Goal: Task Accomplishment & Management: Manage account settings

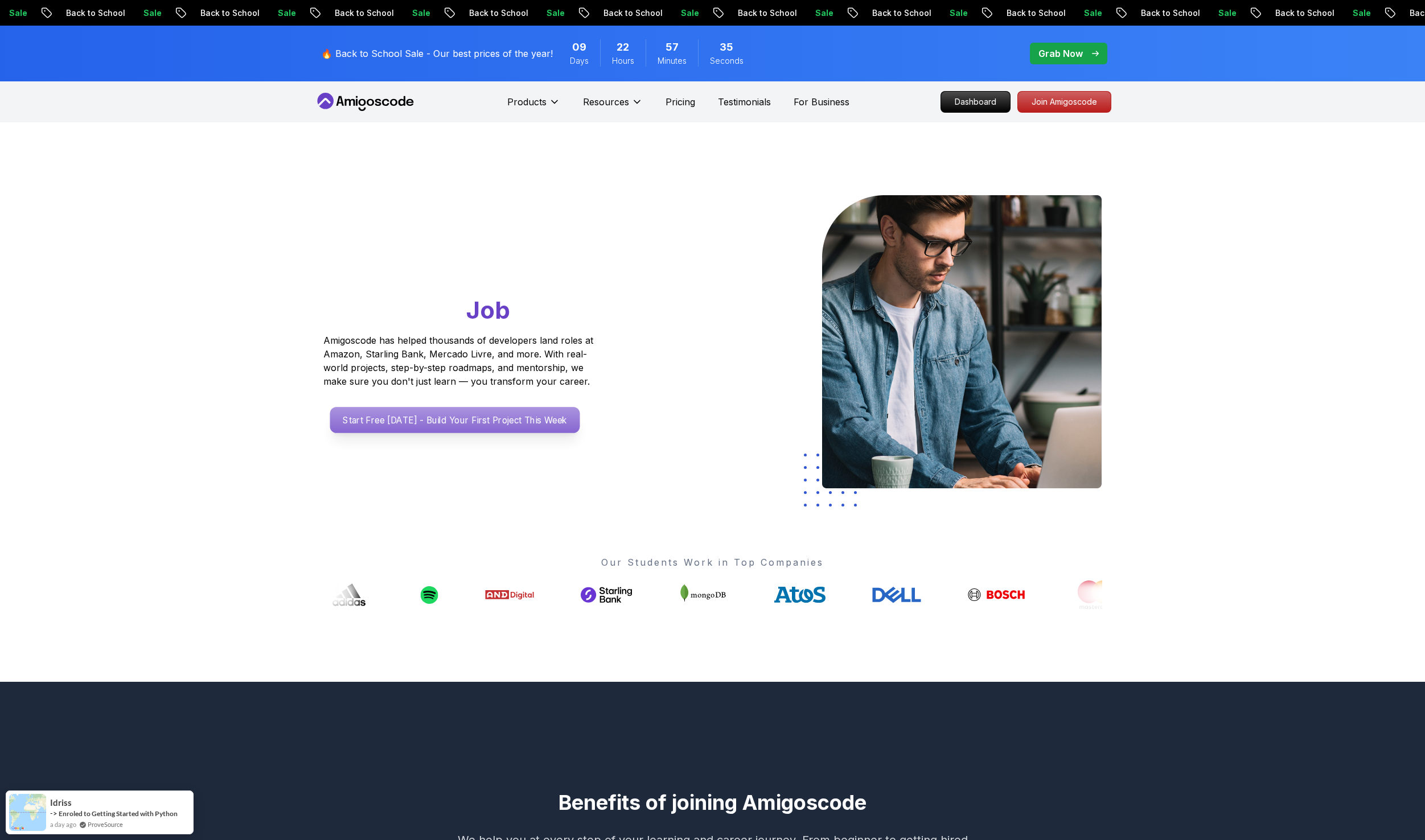
click at [486, 416] on p "Start Free Today - Build Your First Project This Week" at bounding box center [454, 419] width 250 height 26
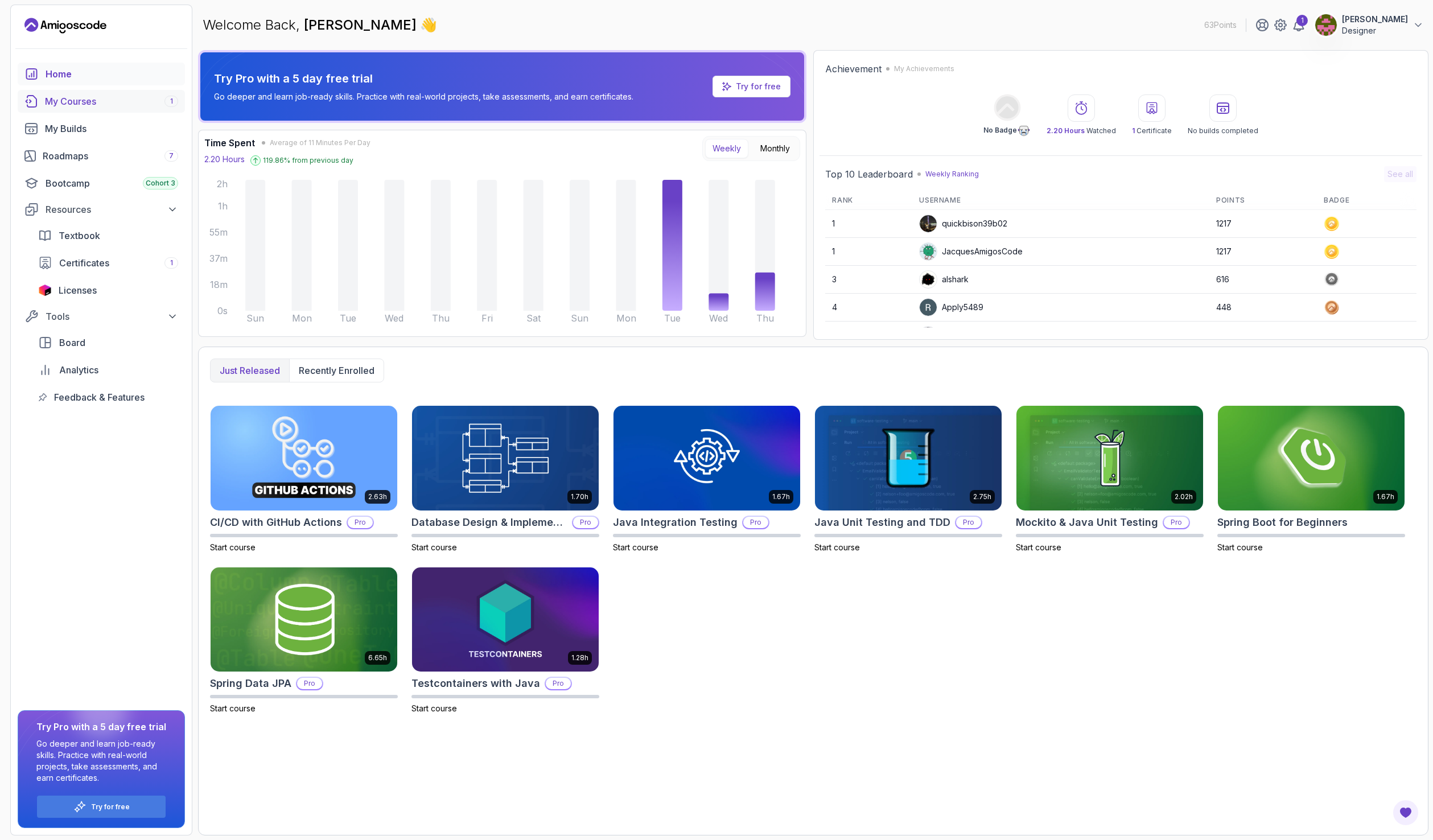
click at [91, 101] on div "My Courses 1" at bounding box center [112, 101] width 133 height 13
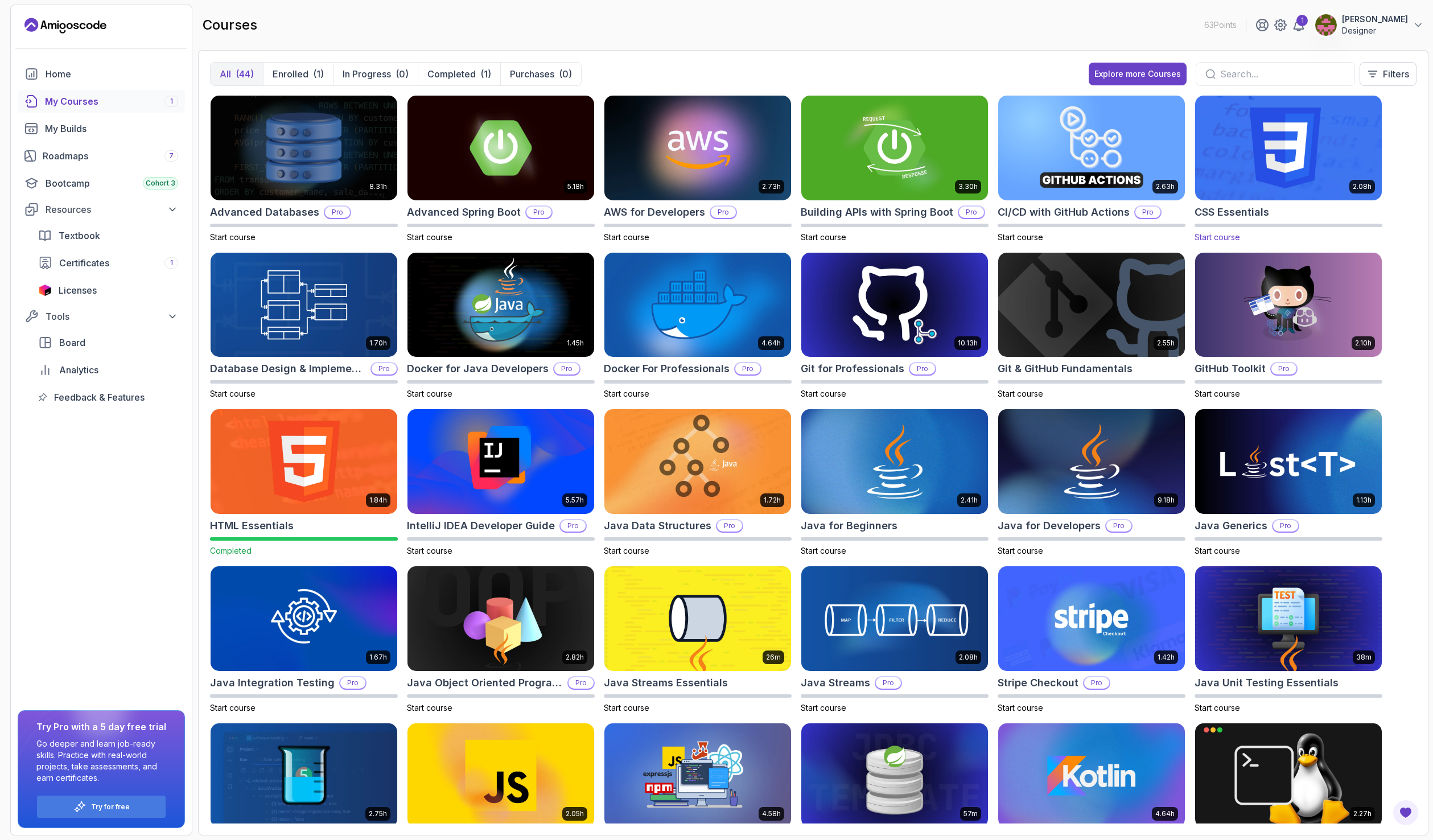
click at [1238, 153] on img at bounding box center [1288, 148] width 196 height 110
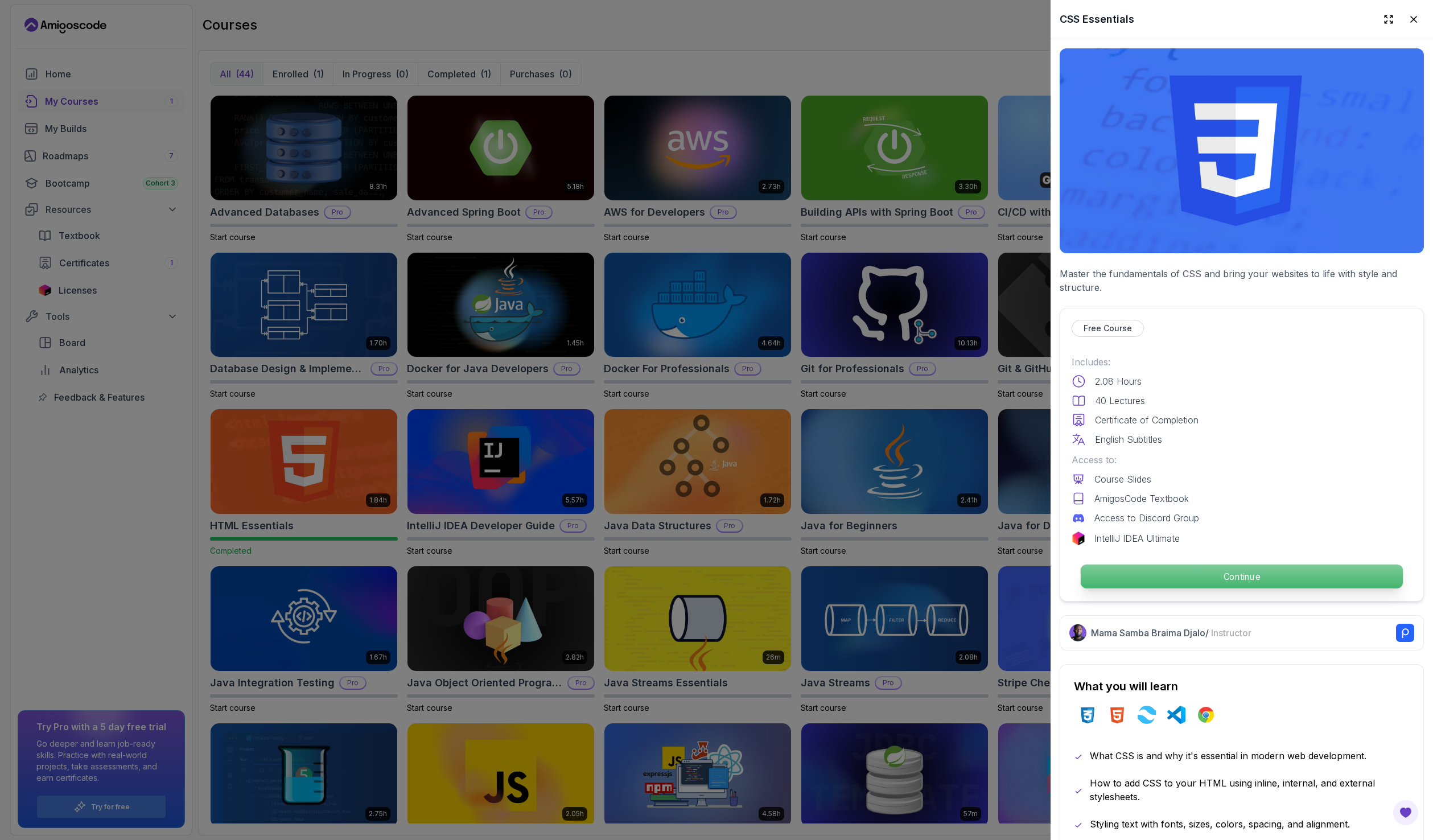
click at [1241, 566] on p "Continue" at bounding box center [1241, 576] width 322 height 24
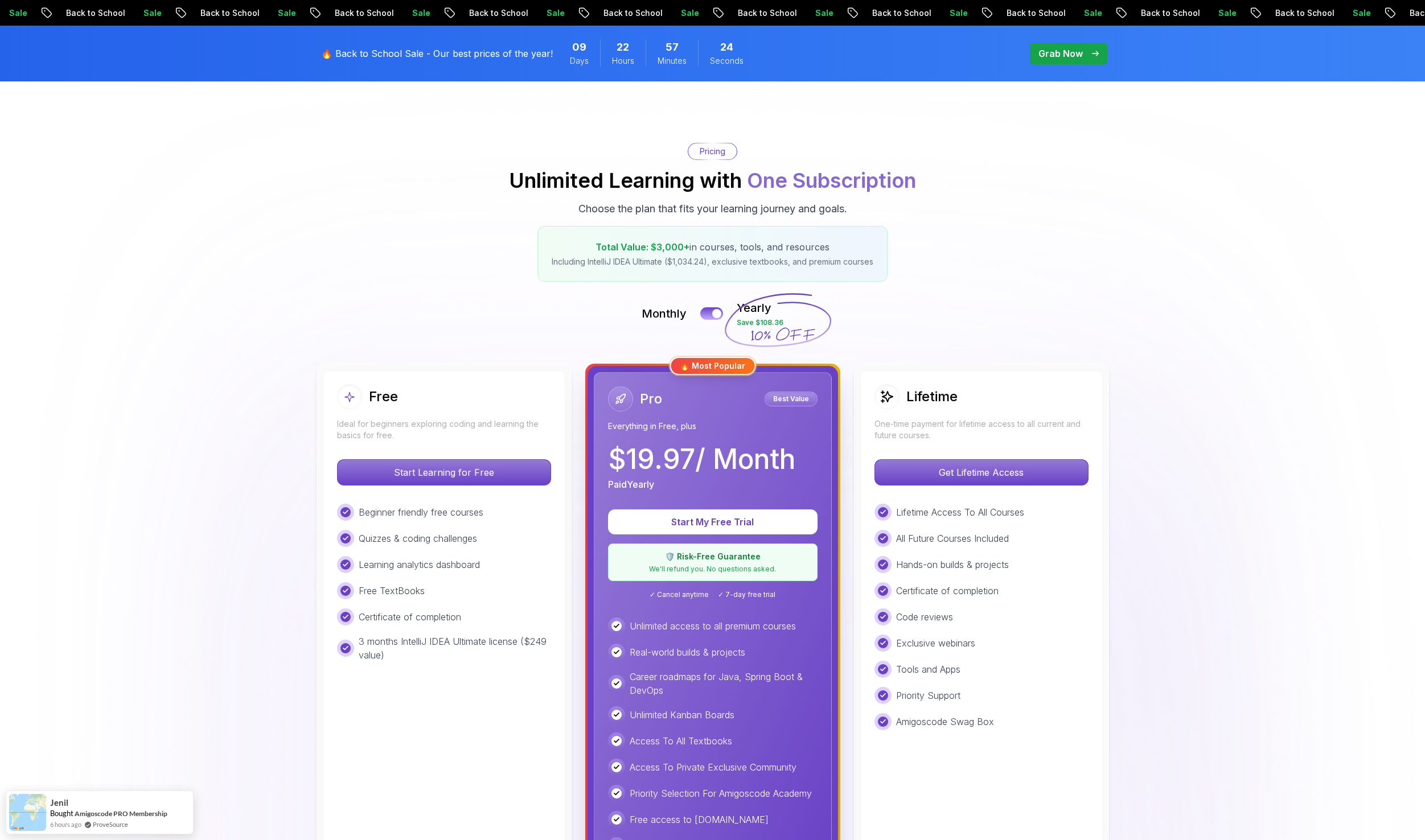
scroll to position [57, 0]
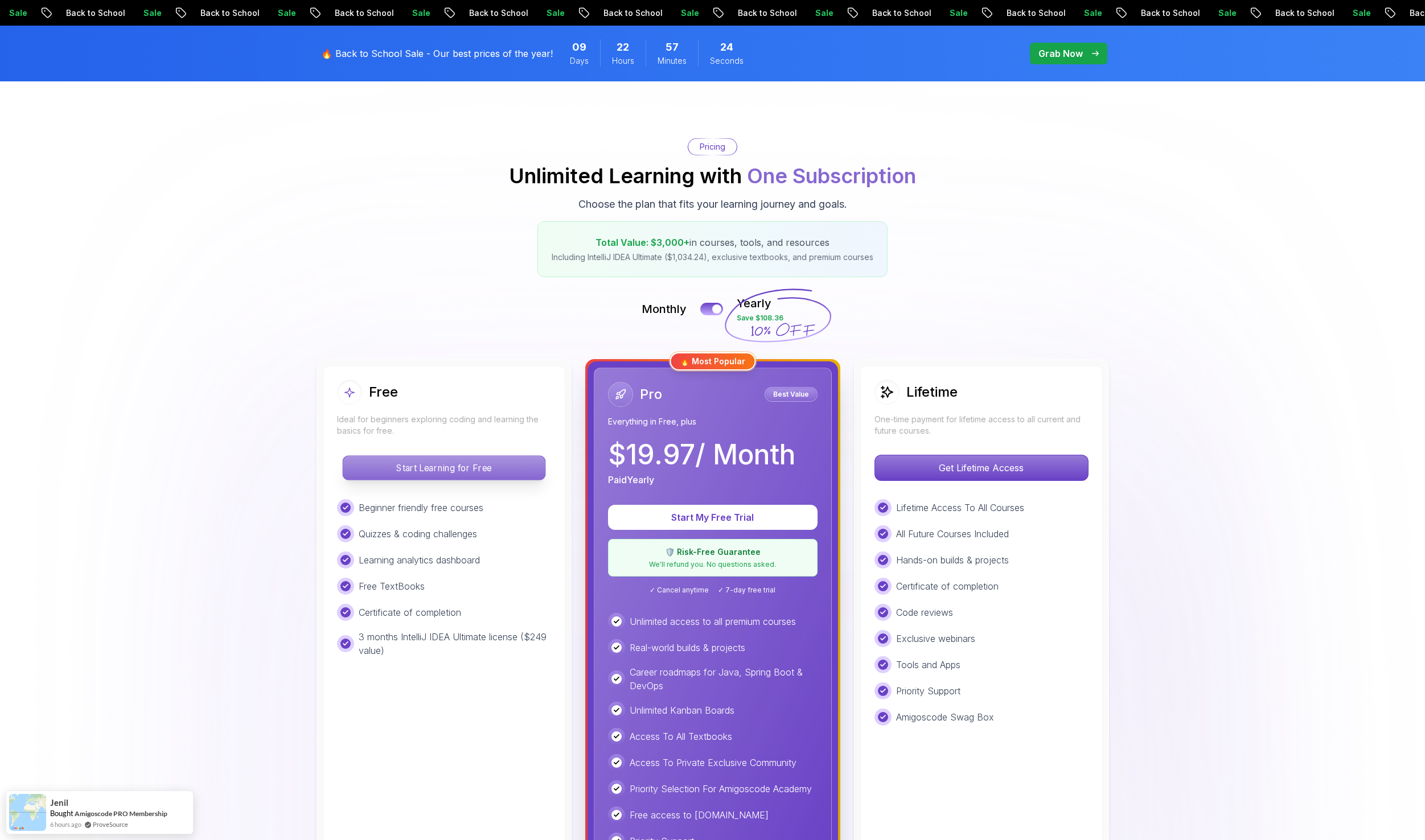
click at [450, 461] on p "Start Learning for Free" at bounding box center [443, 467] width 202 height 24
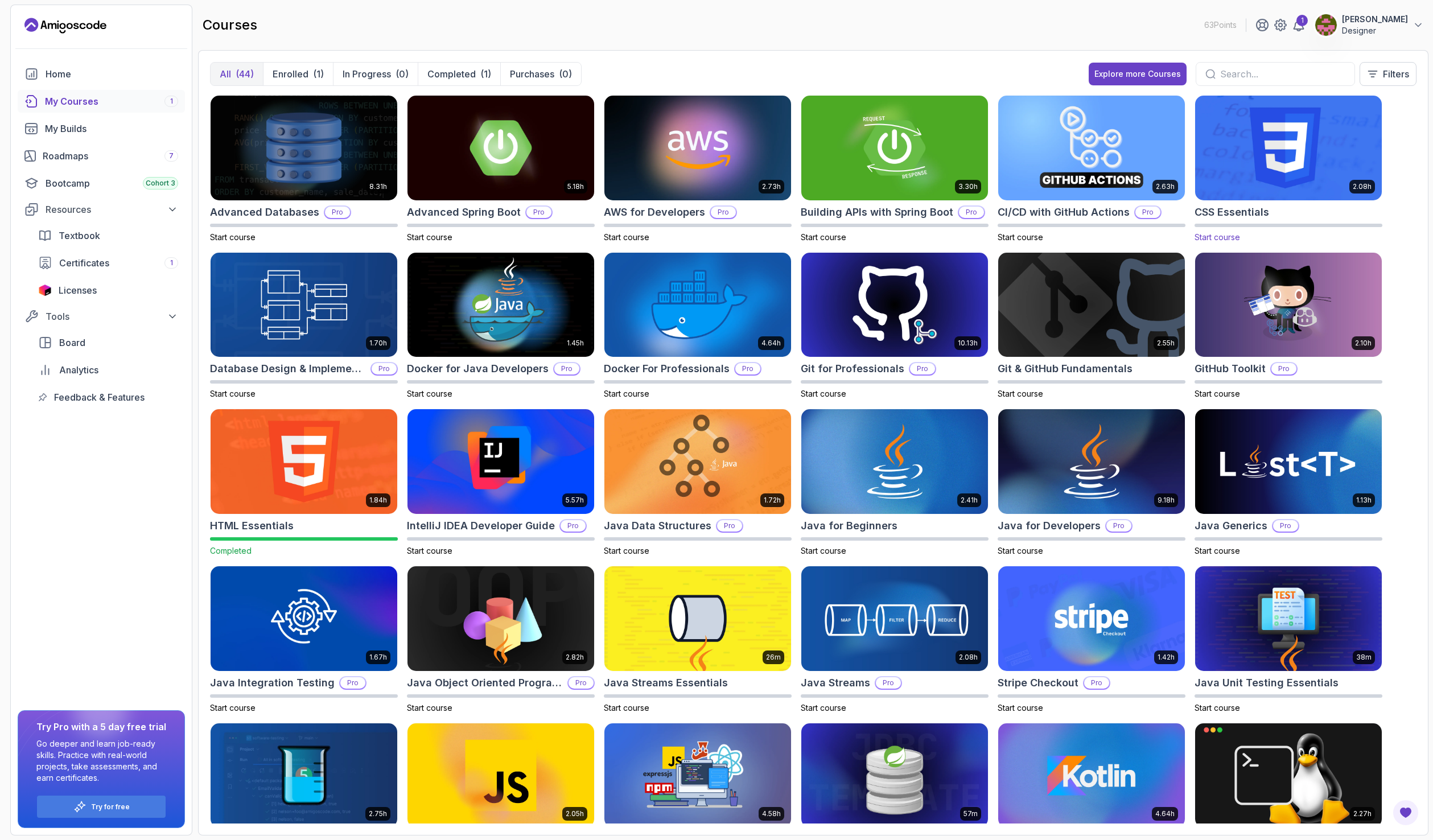
click at [1274, 161] on img at bounding box center [1288, 148] width 196 height 110
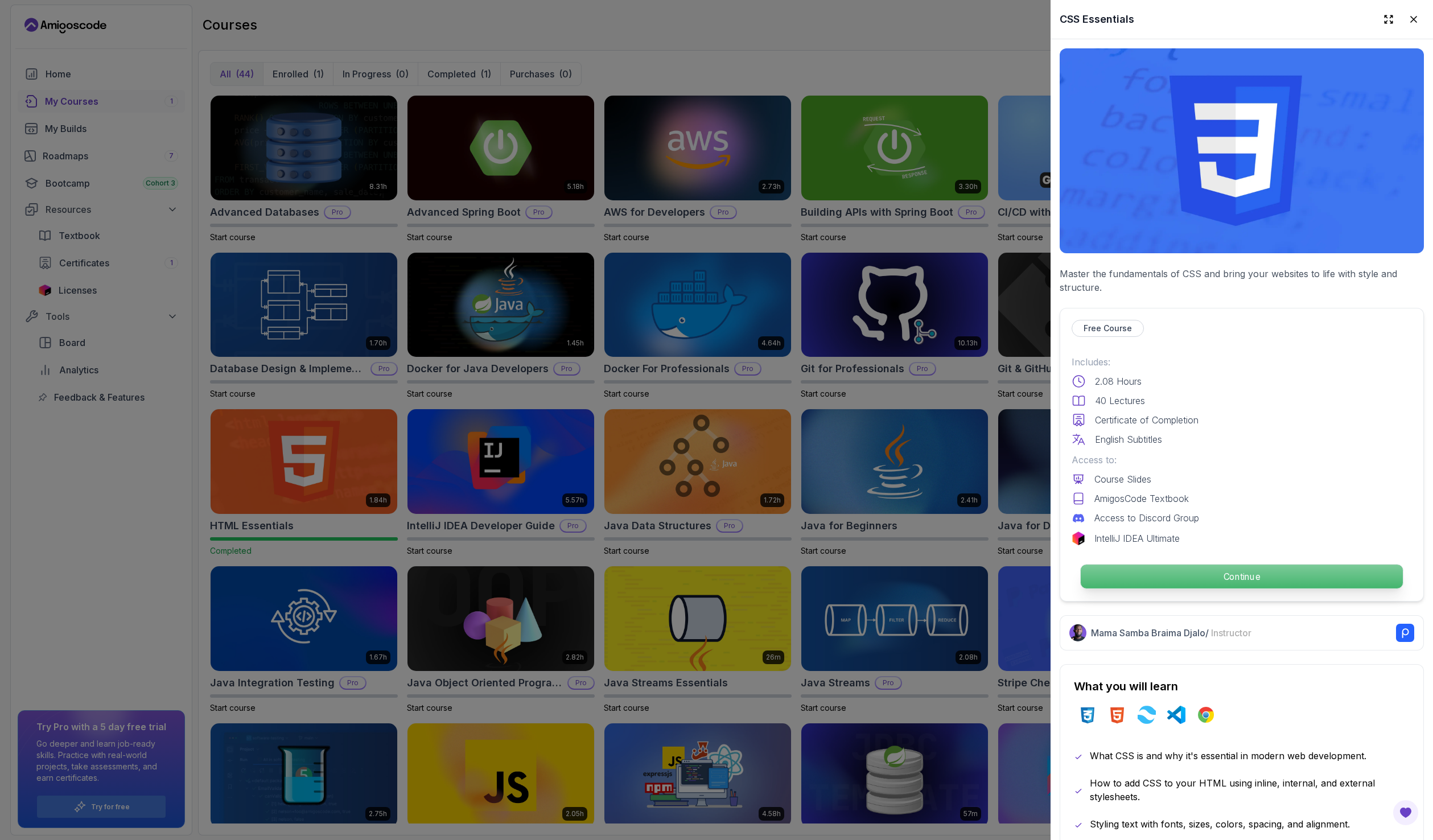
click at [1183, 566] on p "Continue" at bounding box center [1241, 576] width 322 height 24
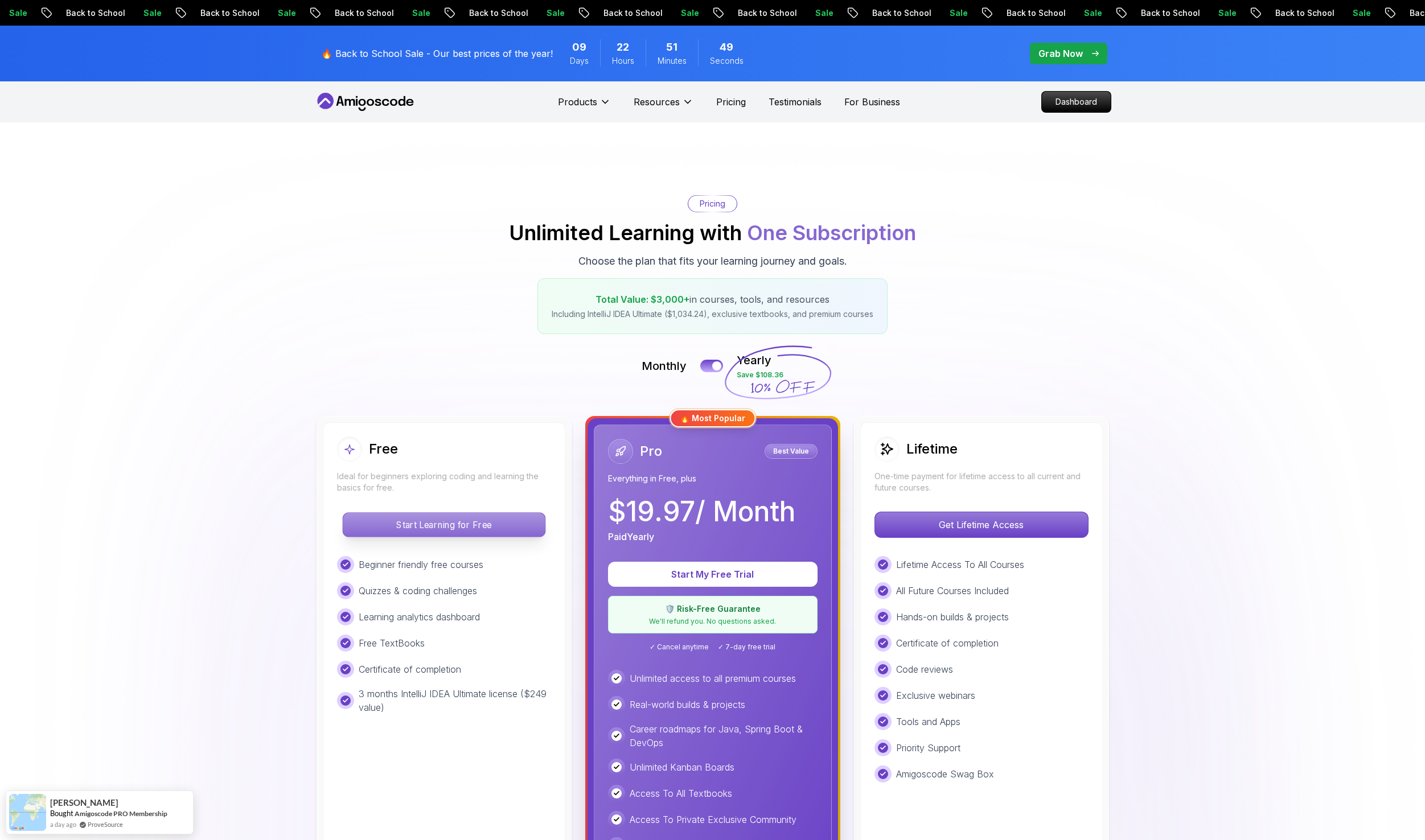
click at [462, 528] on p "Start Learning for Free" at bounding box center [443, 524] width 202 height 24
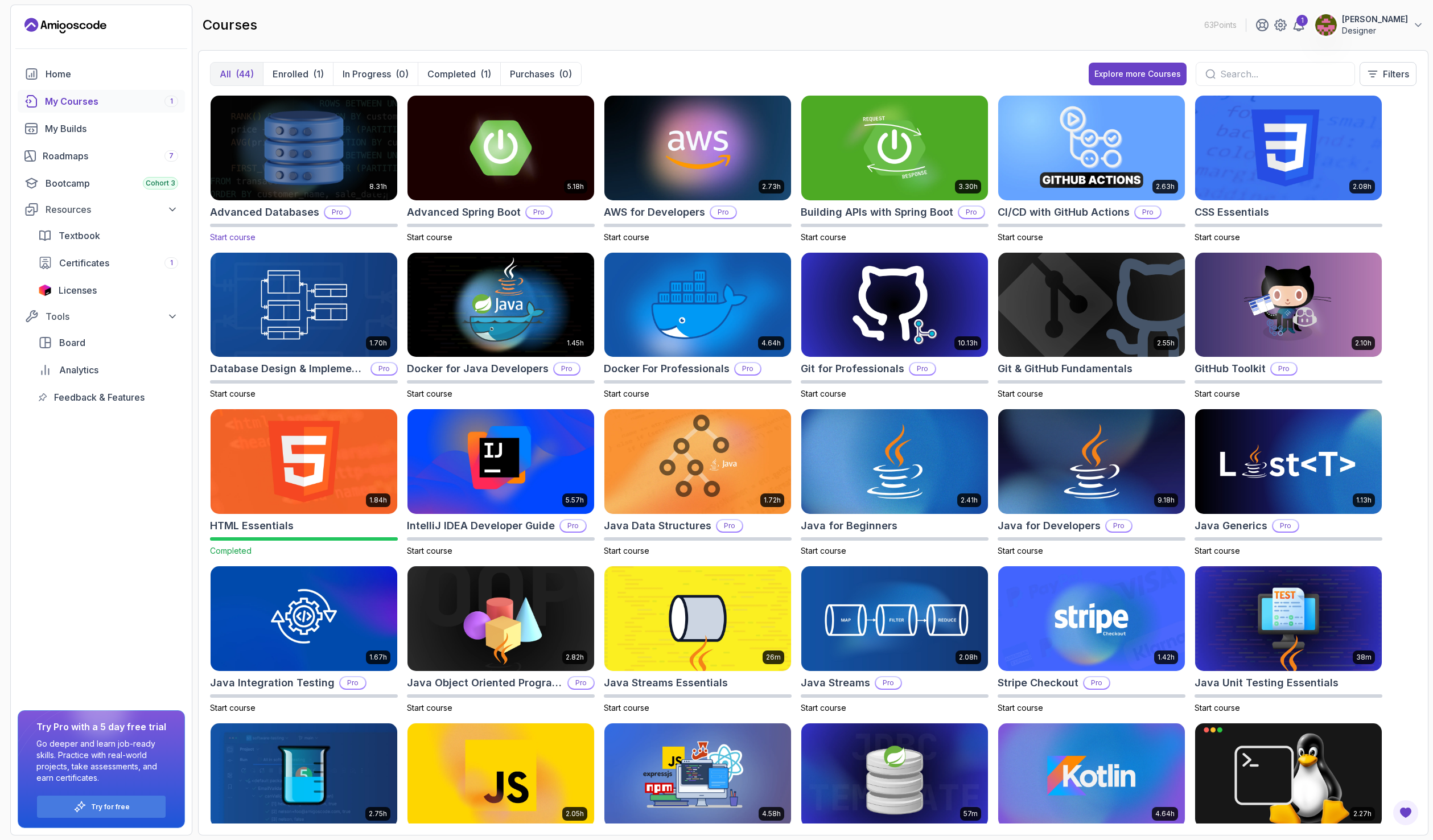
drag, startPoint x: 195, startPoint y: 161, endPoint x: 211, endPoint y: 161, distance: 16.0
click at [209, 162] on section "63 Points 1 Leonard Trüe Designer Home My Courses 1 My Builds Roadmaps 7 Bootca…" at bounding box center [716, 420] width 1433 height 840
drag, startPoint x: 801, startPoint y: 393, endPoint x: 797, endPoint y: 400, distance: 8.1
click at [797, 400] on div "8.31h Advanced Databases Pro Start course 5.18h Advanced Spring Boot Pro Start …" at bounding box center [813, 459] width 1206 height 728
click at [1377, 23] on p "[PERSON_NAME]" at bounding box center [1374, 19] width 66 height 12
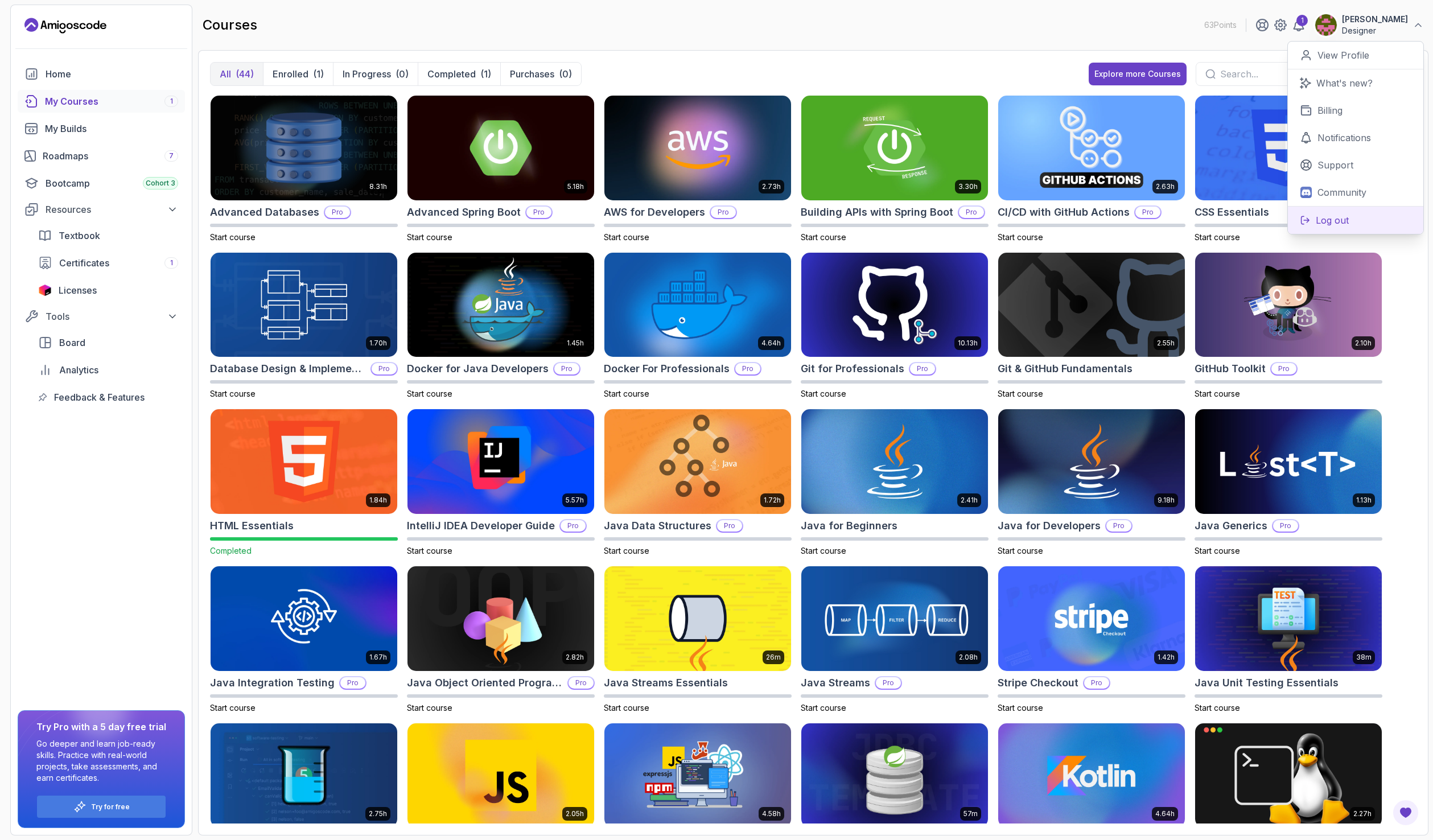
click at [1355, 217] on button "Log out" at bounding box center [1355, 220] width 136 height 28
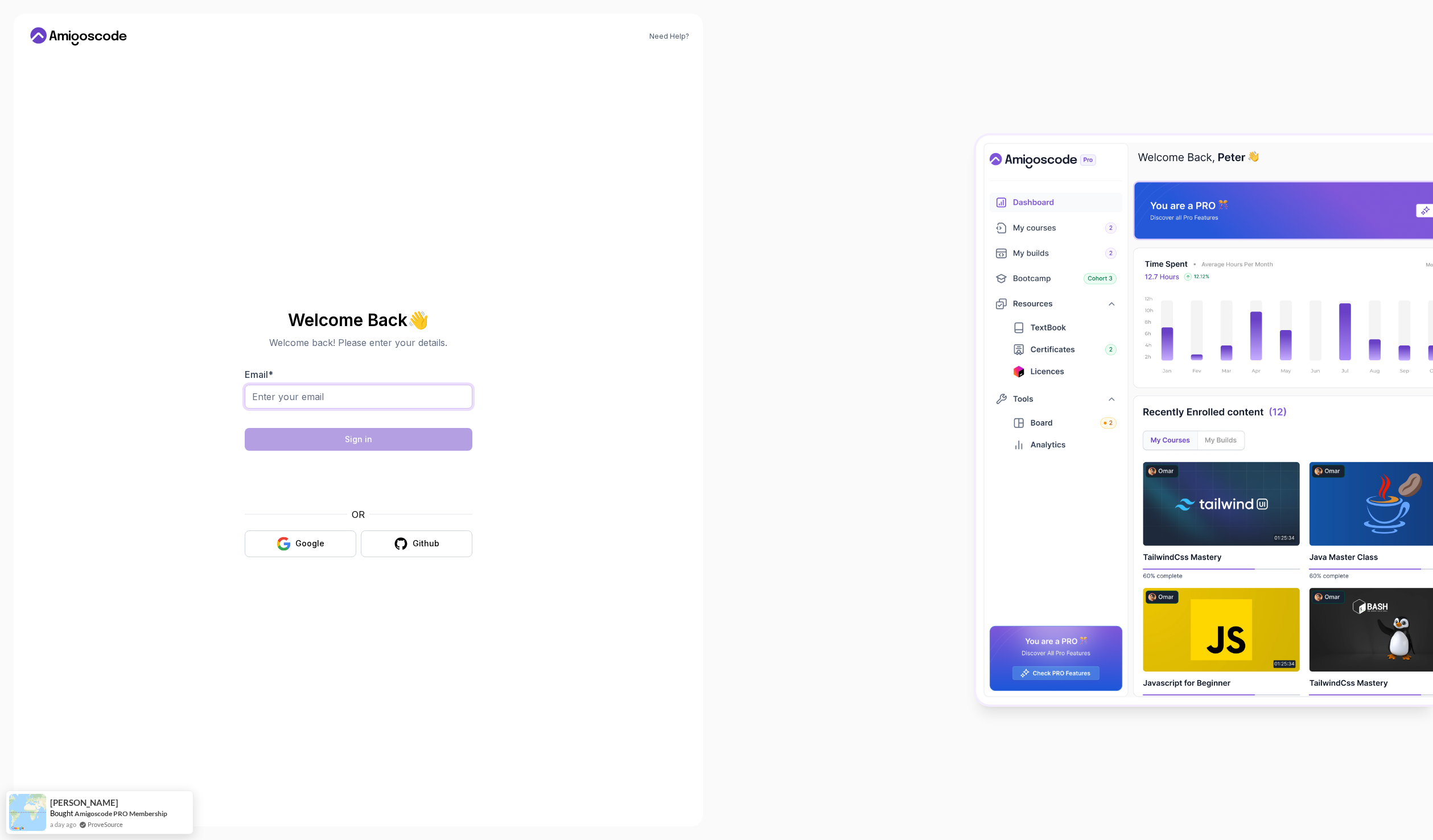
click at [349, 394] on input "Email *" at bounding box center [358, 396] width 228 height 24
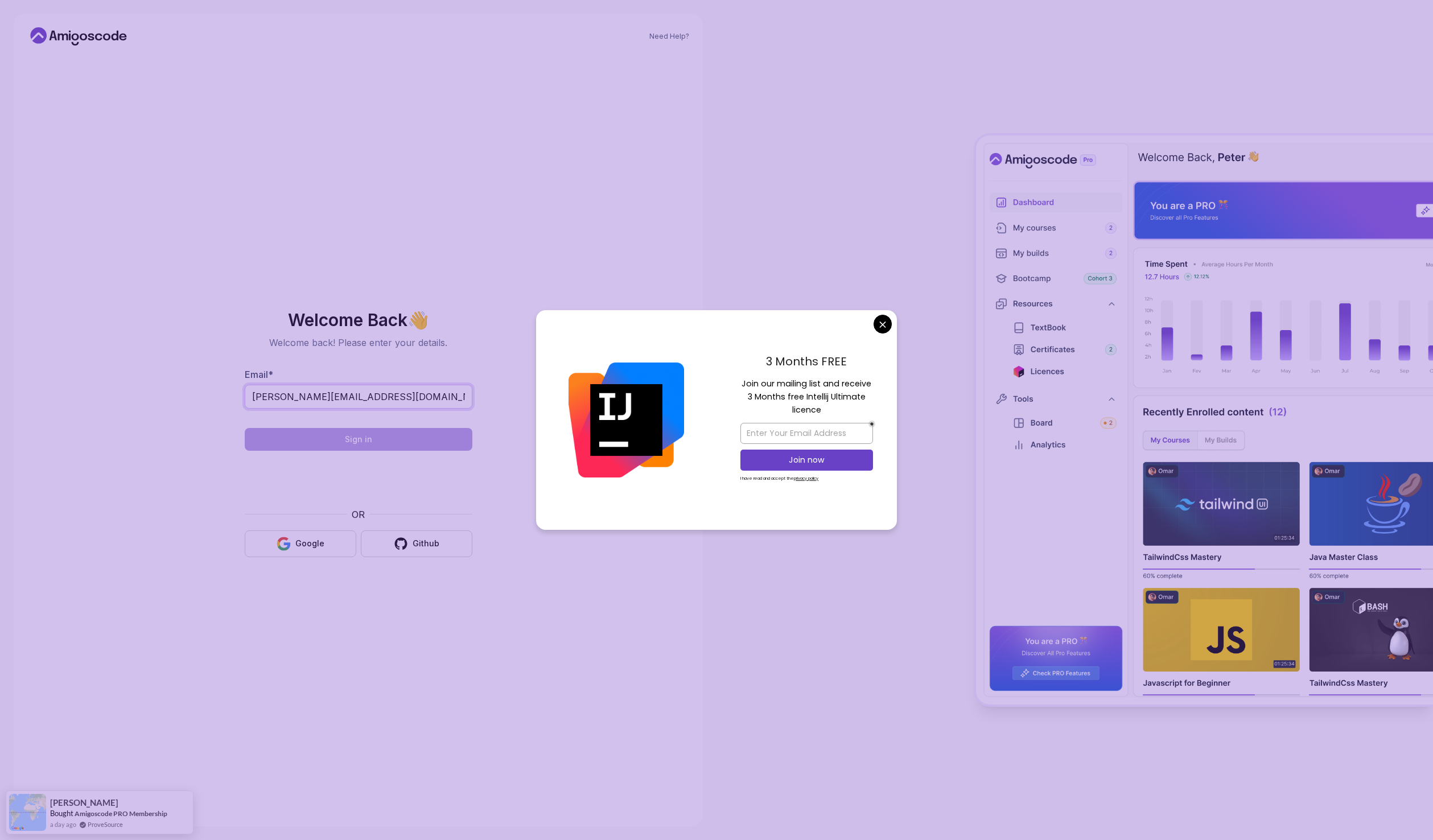
type input "Leonard@gmail.com"
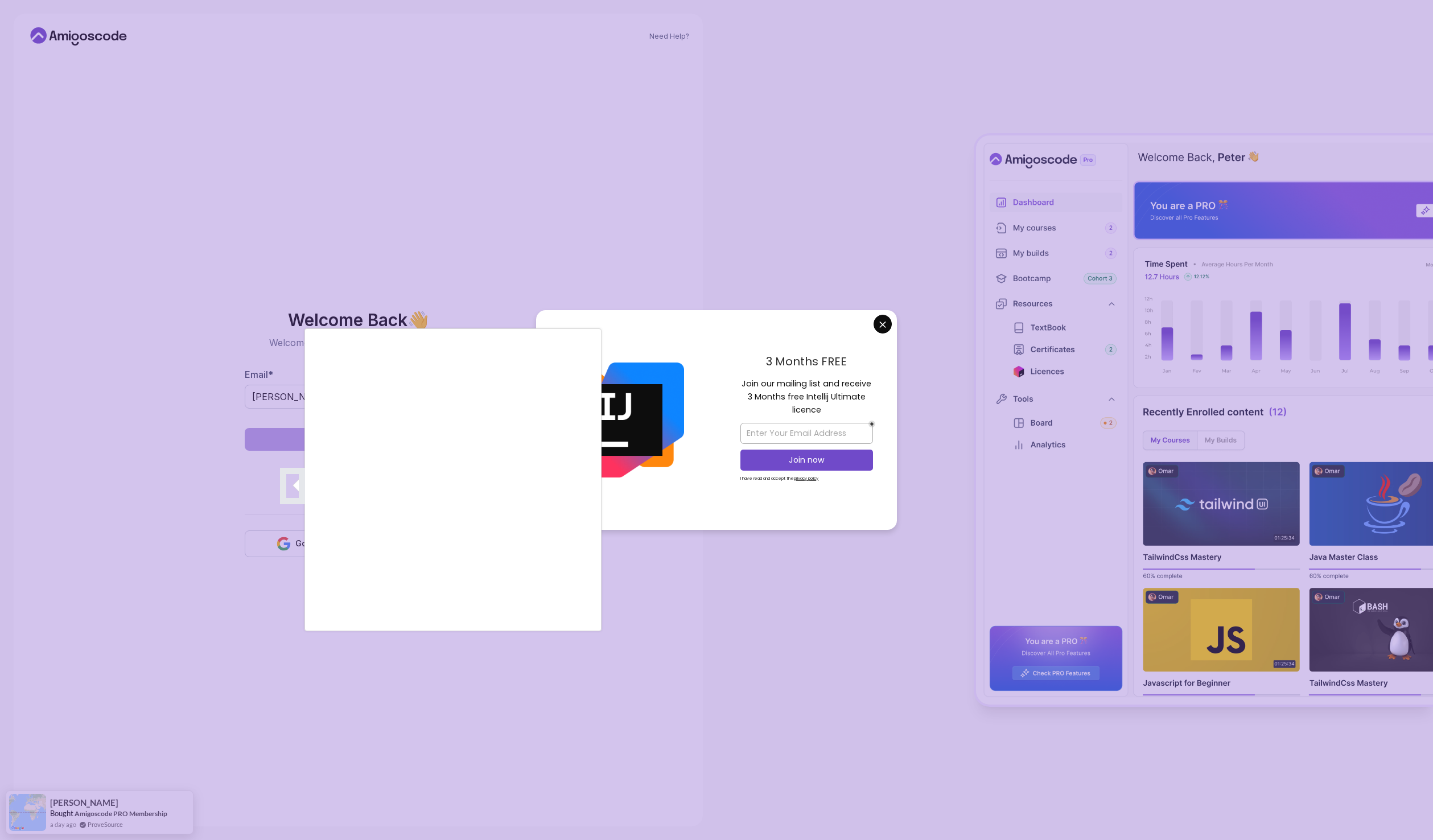
click at [885, 327] on div at bounding box center [716, 420] width 1433 height 840
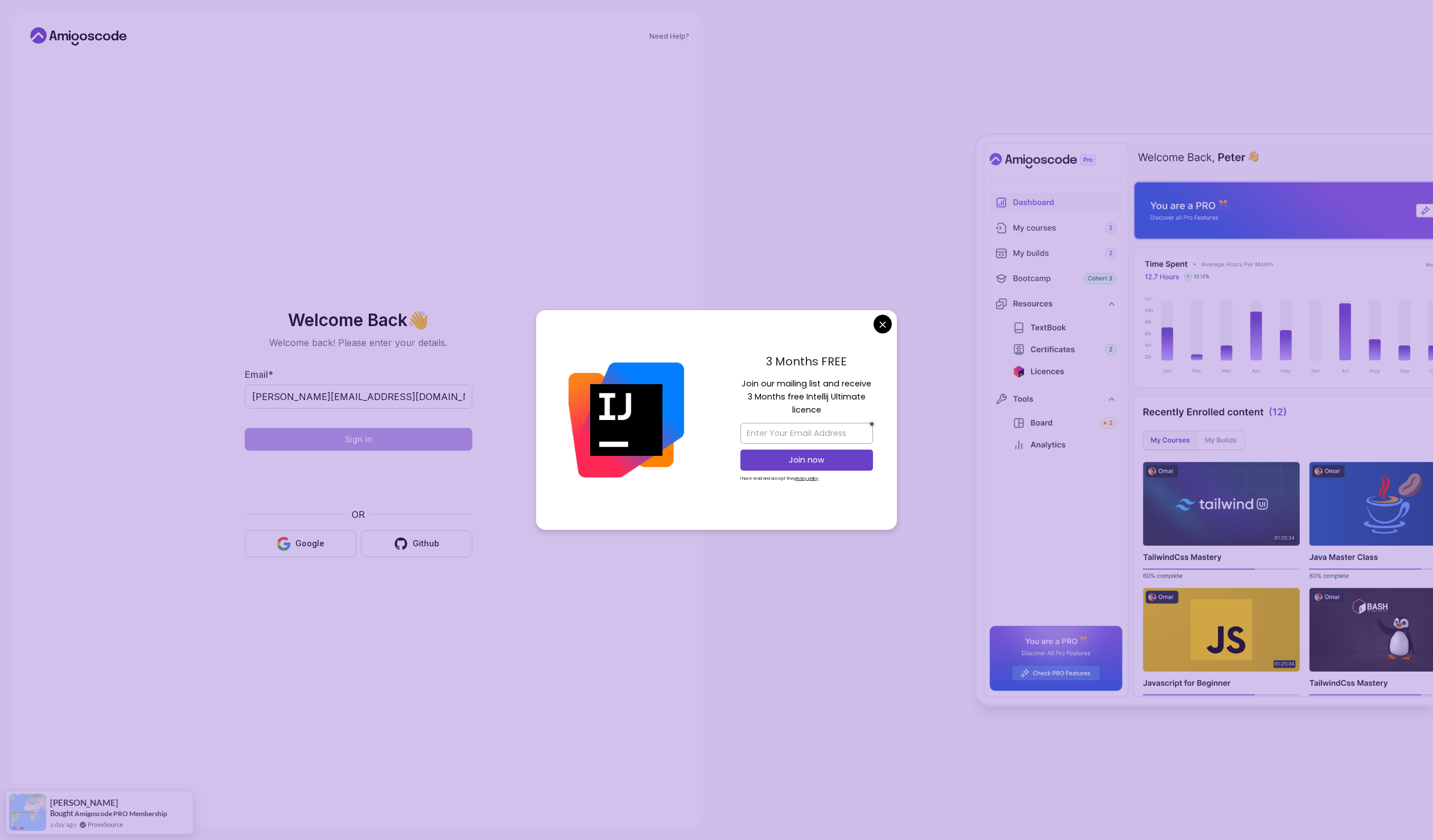
click at [883, 326] on body "Need Help? Welcome Back 👋 Welcome back! Please enter your details. Email * Leon…" at bounding box center [716, 420] width 1433 height 840
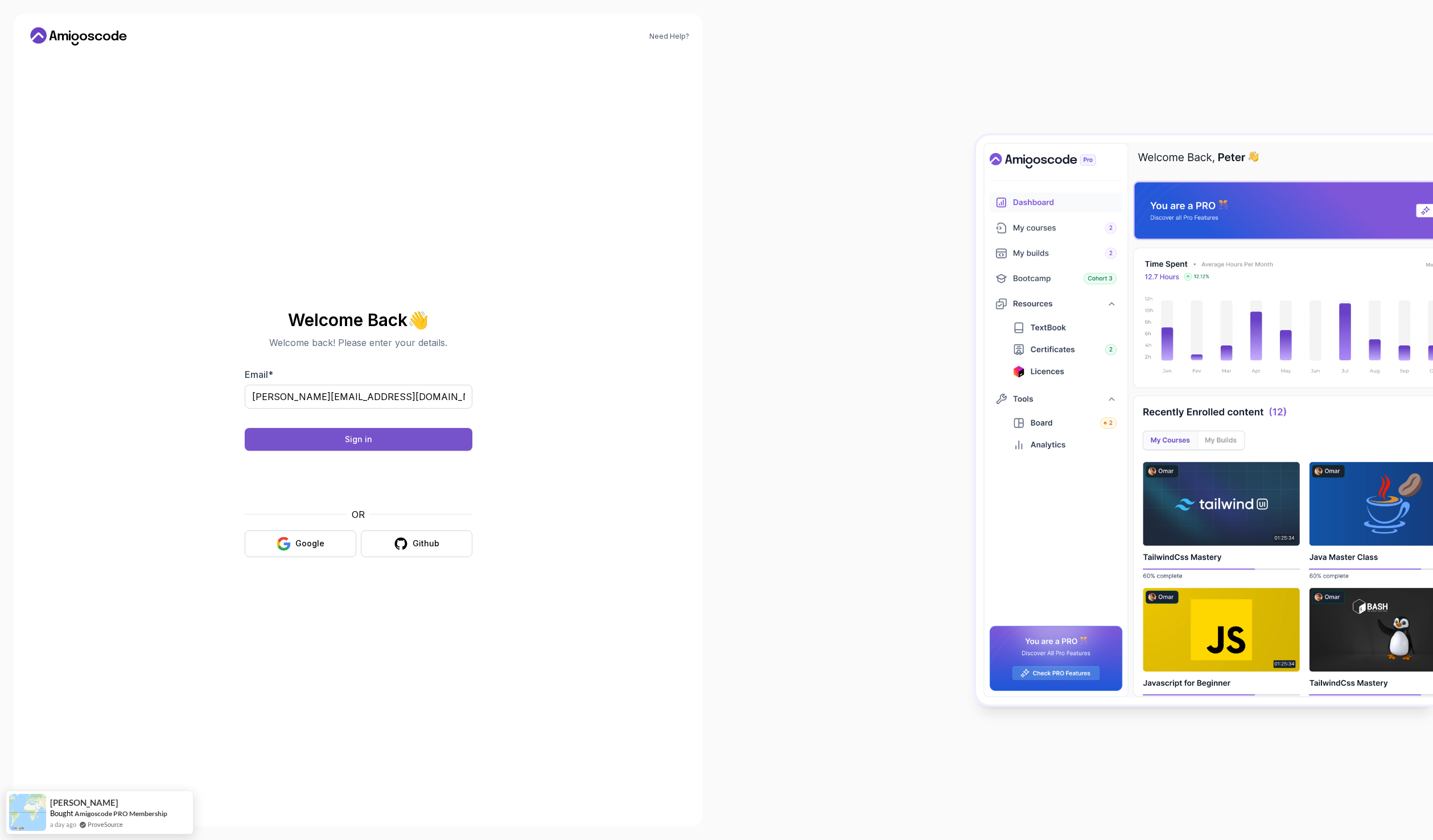
click at [386, 447] on button "Sign in" at bounding box center [358, 439] width 228 height 23
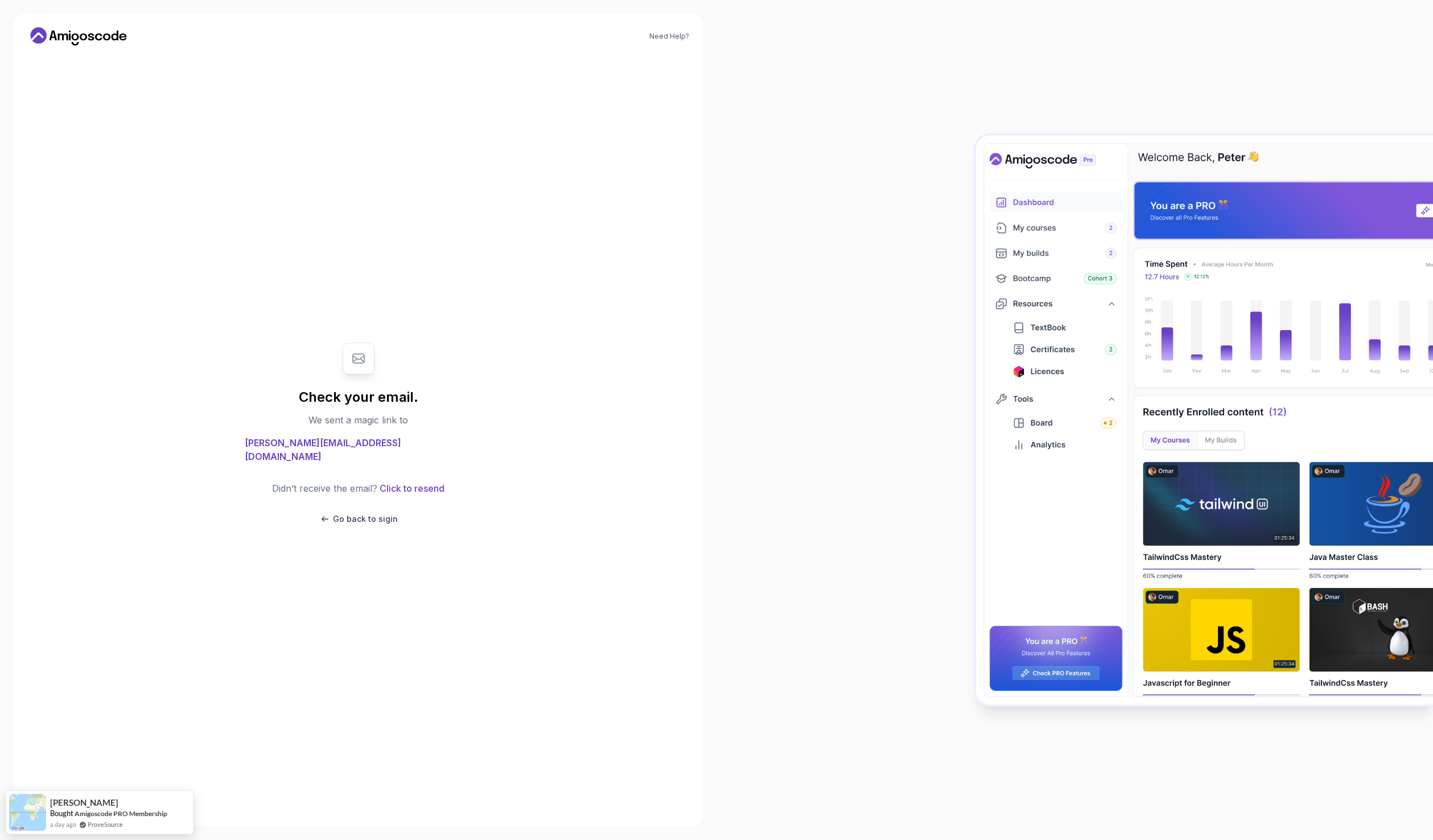
click at [377, 504] on div "Didn’t receive the email? Click to resend Go back to sigin" at bounding box center [358, 502] width 172 height 43
click at [368, 513] on p "Go back to sigin" at bounding box center [365, 519] width 65 height 12
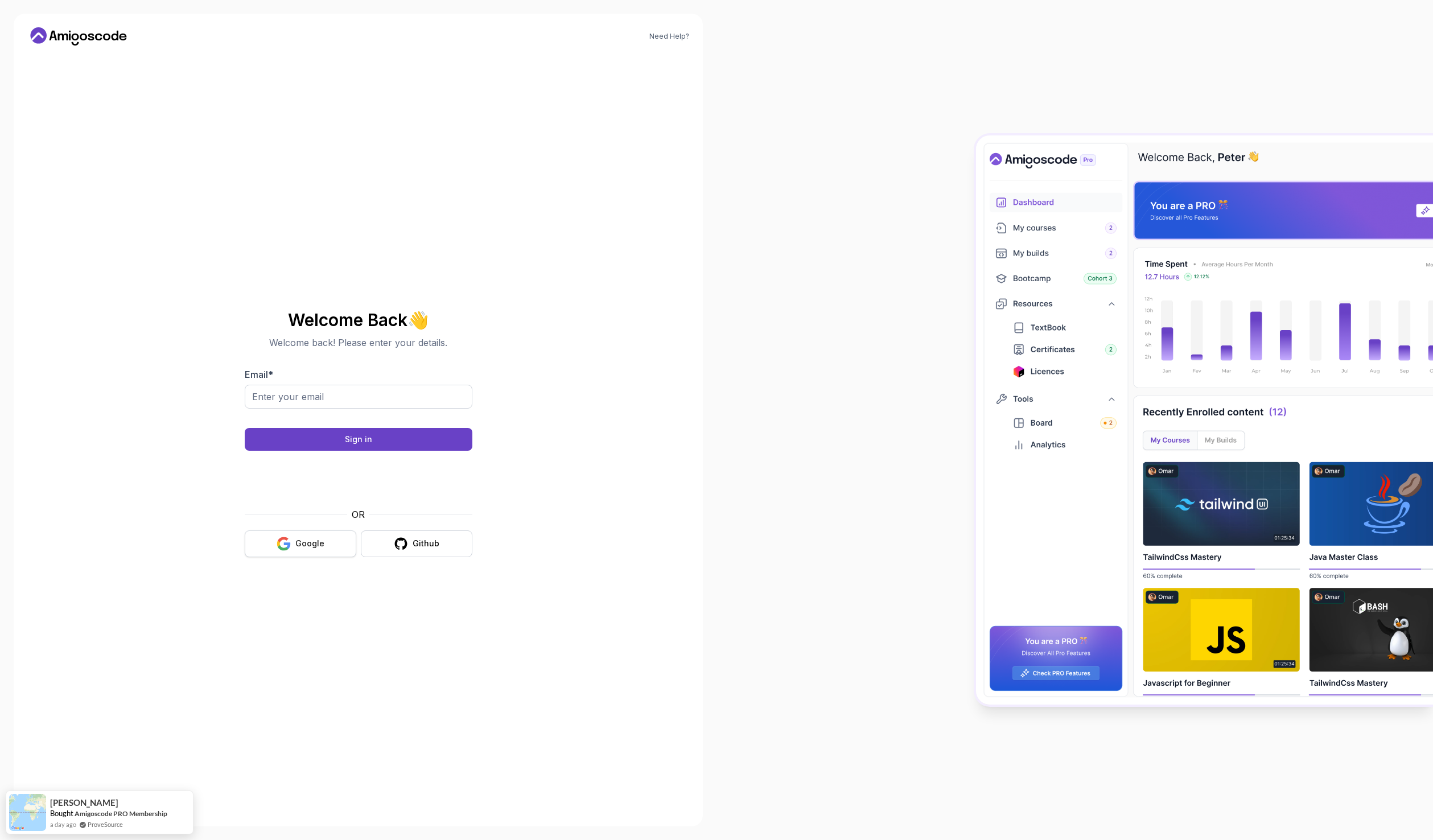
click at [303, 540] on div "Google" at bounding box center [310, 543] width 29 height 12
